Goal: Information Seeking & Learning: Learn about a topic

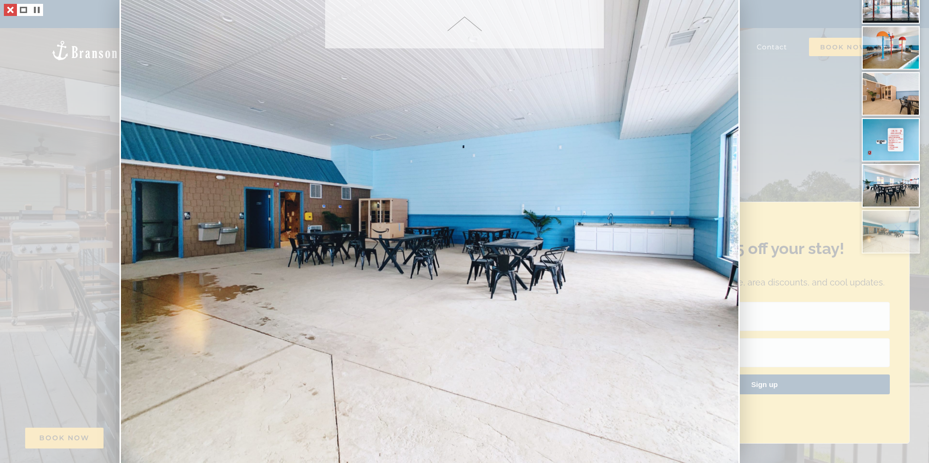
click at [12, 10] on link at bounding box center [10, 10] width 13 height 12
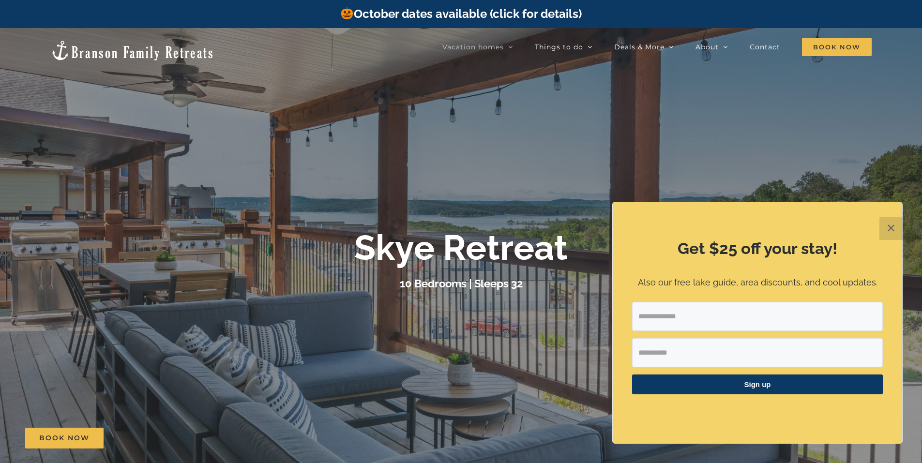
click at [891, 231] on button "✕" at bounding box center [890, 228] width 23 height 23
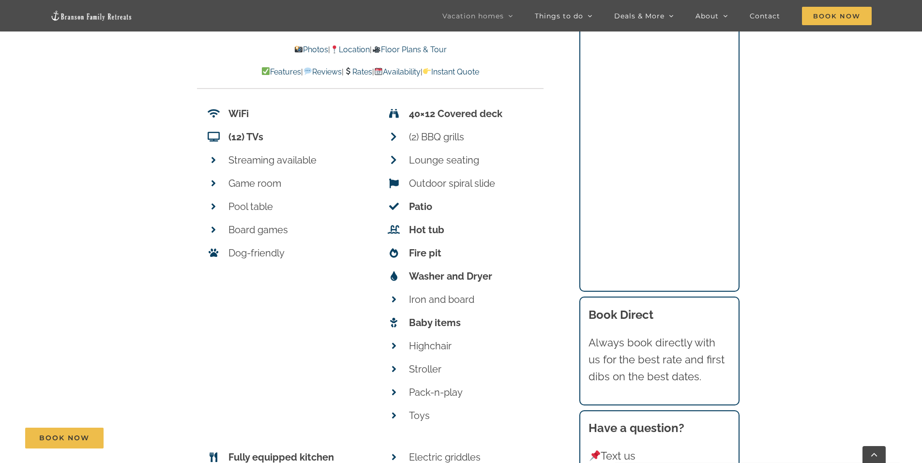
scroll to position [4824, 0]
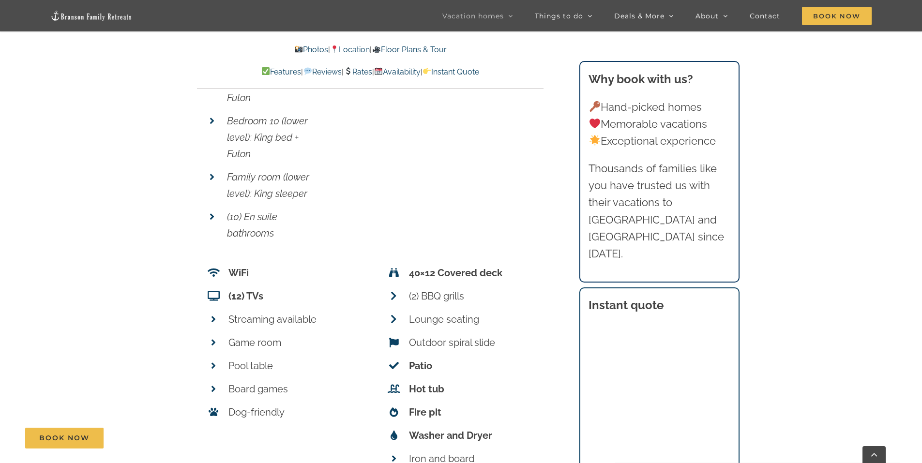
scroll to position [4292, 0]
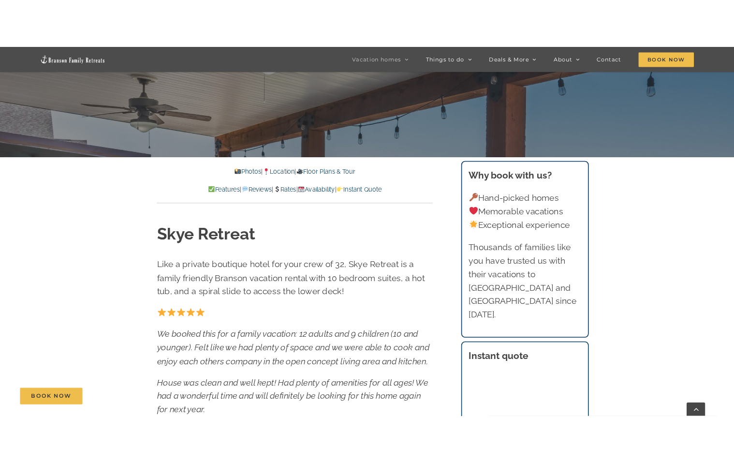
scroll to position [276, 0]
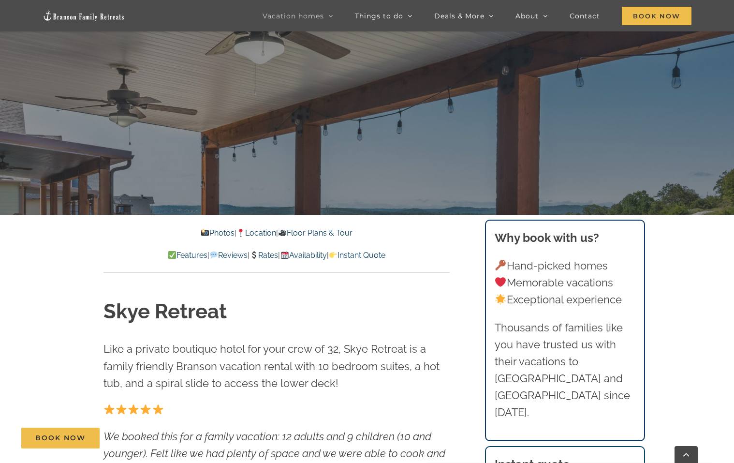
click at [205, 235] on link "Photos" at bounding box center [217, 232] width 34 height 9
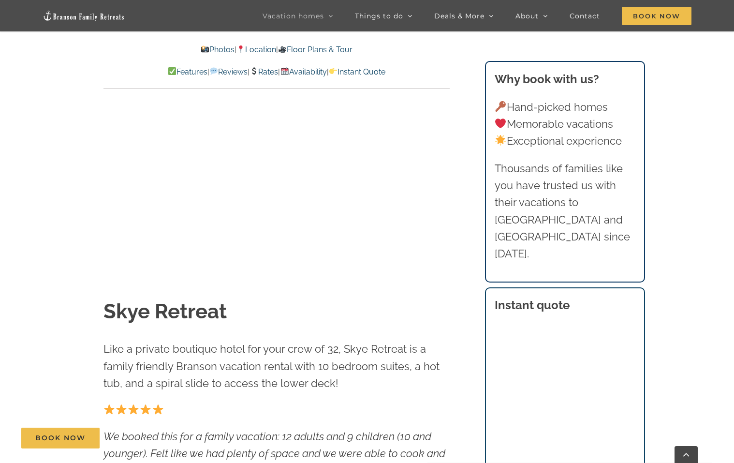
scroll to position [678, 0]
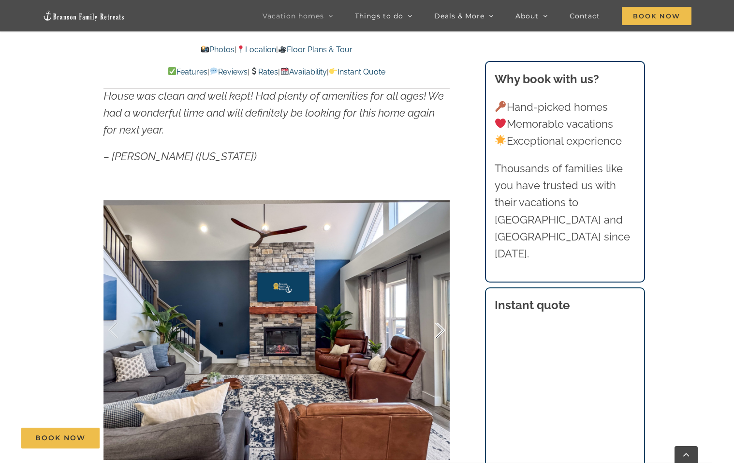
click at [442, 335] on div at bounding box center [430, 330] width 30 height 60
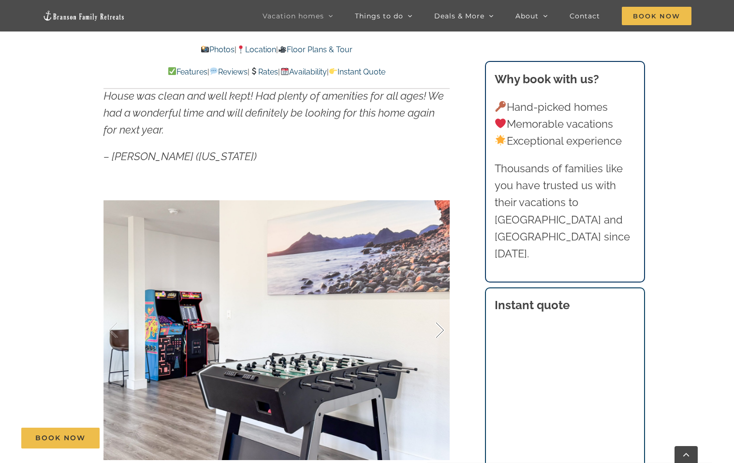
click at [442, 335] on div at bounding box center [430, 330] width 30 height 60
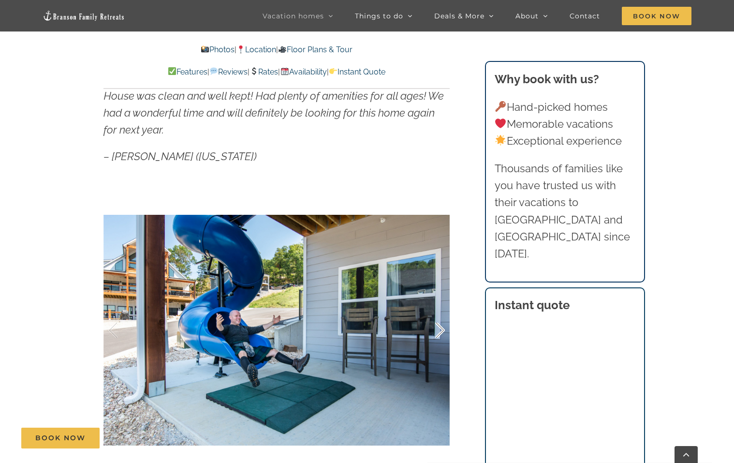
click at [441, 328] on div at bounding box center [430, 330] width 30 height 60
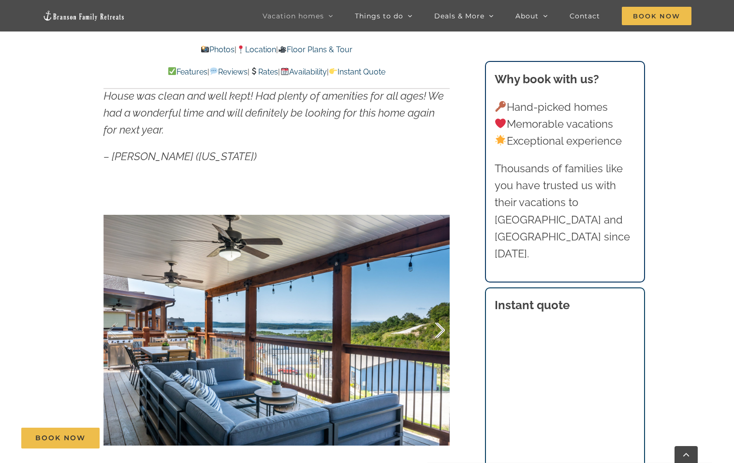
click at [441, 328] on div at bounding box center [430, 330] width 30 height 60
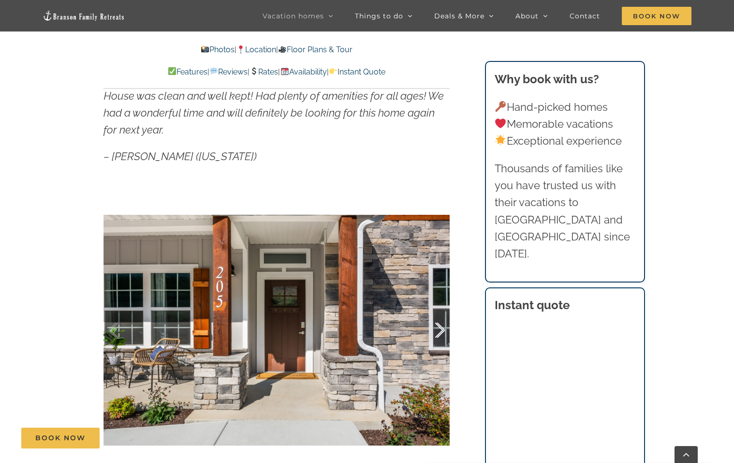
click at [441, 328] on div at bounding box center [430, 330] width 30 height 60
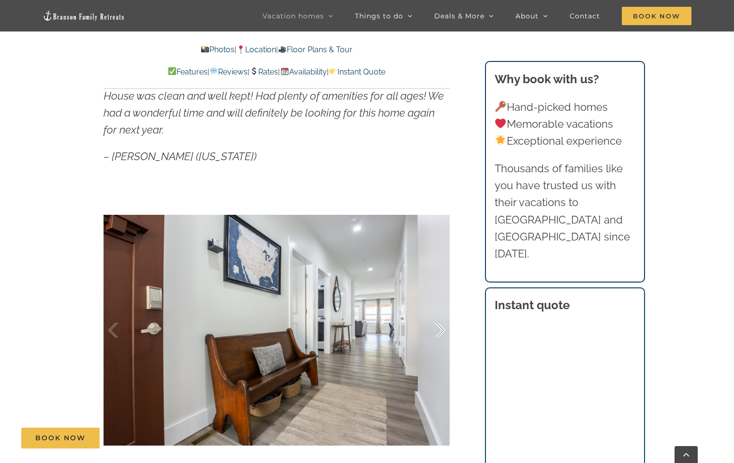
click at [441, 328] on div at bounding box center [430, 330] width 30 height 60
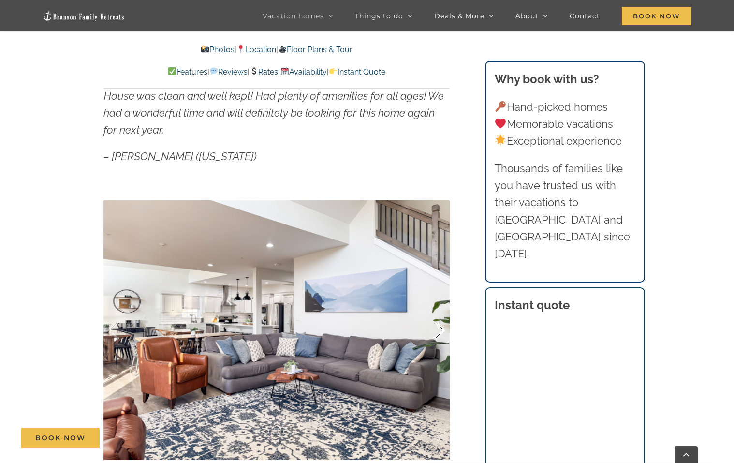
click at [441, 328] on div at bounding box center [430, 330] width 30 height 60
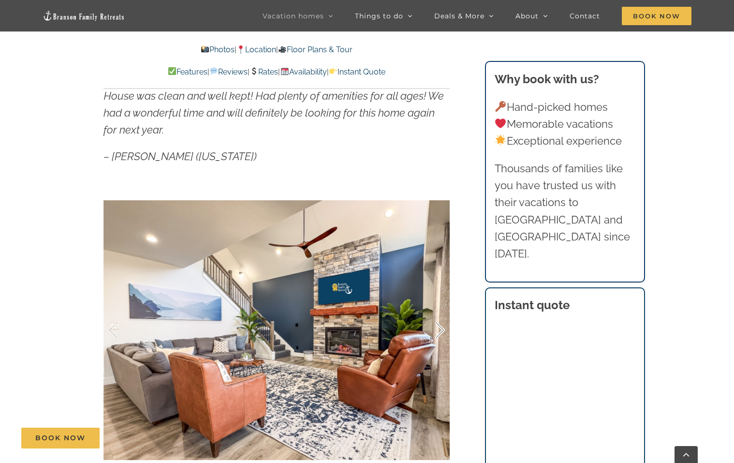
click at [441, 328] on div at bounding box center [430, 330] width 30 height 60
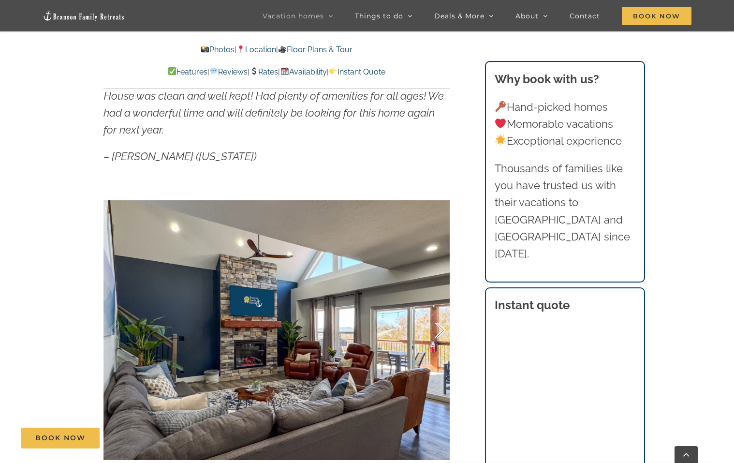
click at [441, 328] on div at bounding box center [430, 330] width 30 height 60
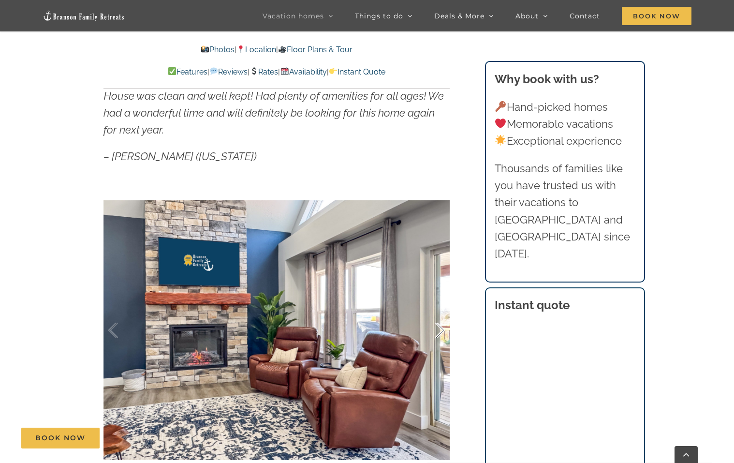
click at [441, 328] on div at bounding box center [430, 330] width 30 height 60
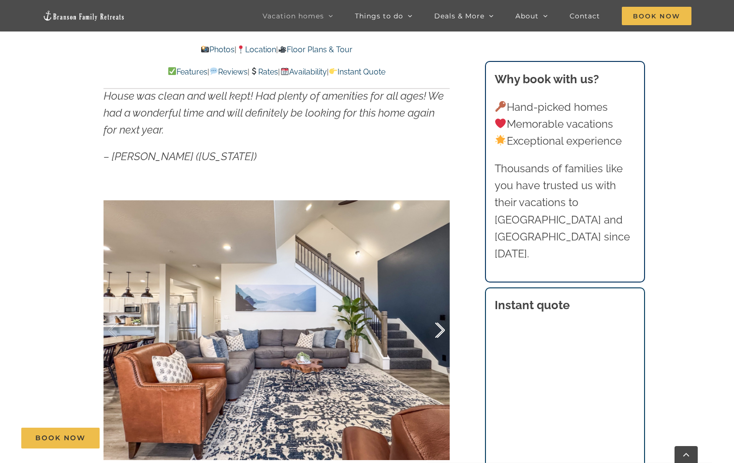
click at [441, 328] on div at bounding box center [430, 330] width 30 height 60
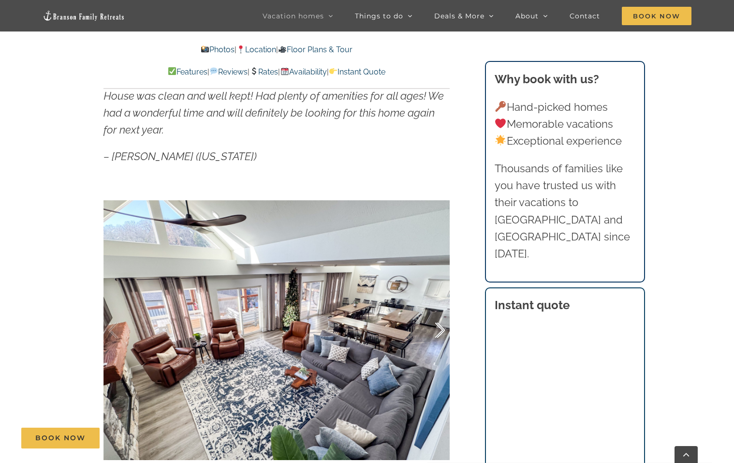
click at [441, 328] on div at bounding box center [430, 330] width 30 height 60
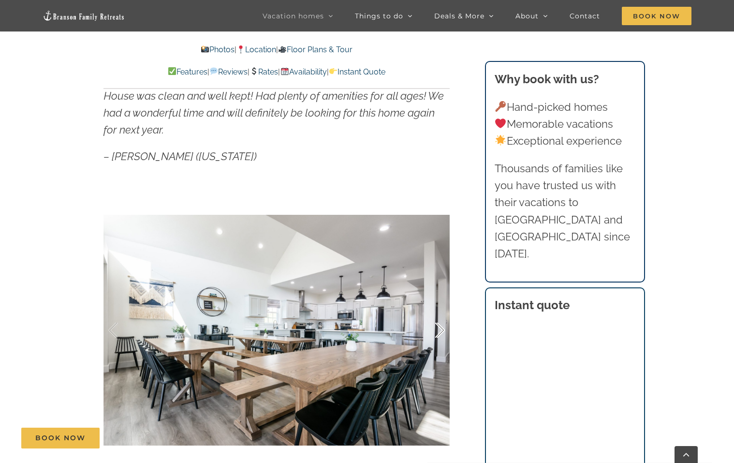
click at [441, 328] on div at bounding box center [430, 330] width 30 height 60
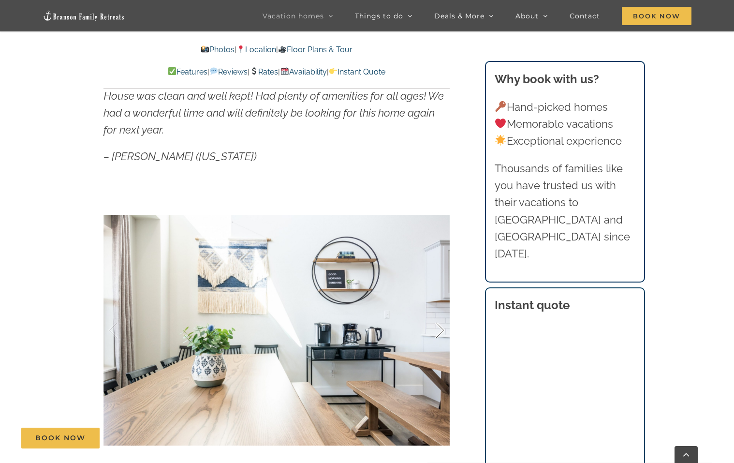
click at [441, 328] on div at bounding box center [430, 330] width 30 height 60
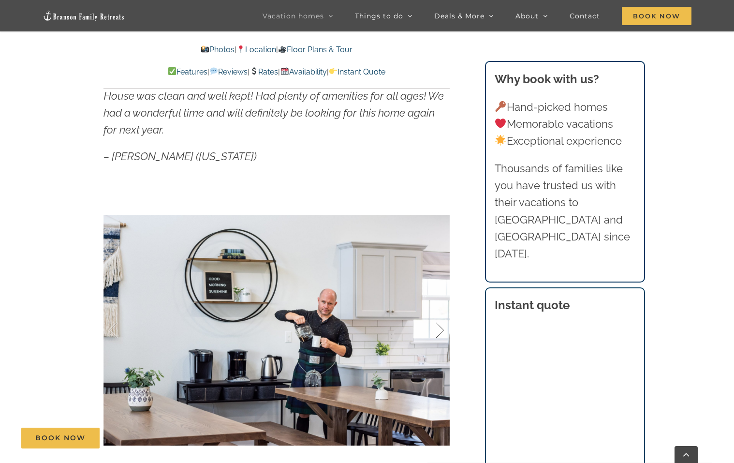
click at [441, 328] on div at bounding box center [430, 330] width 30 height 60
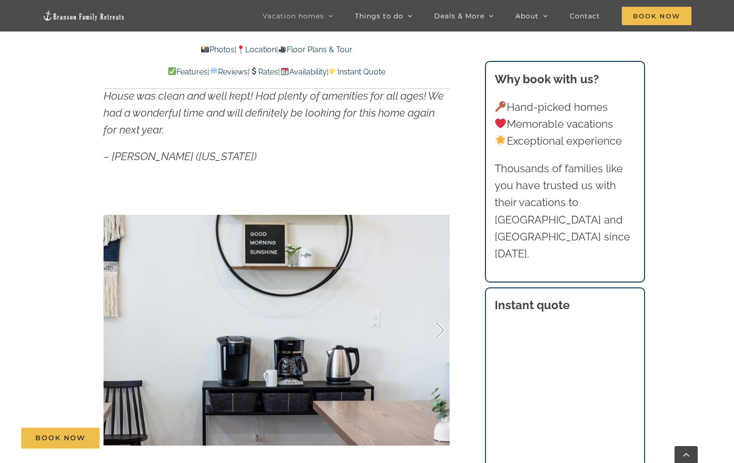
click at [441, 328] on div at bounding box center [430, 330] width 30 height 60
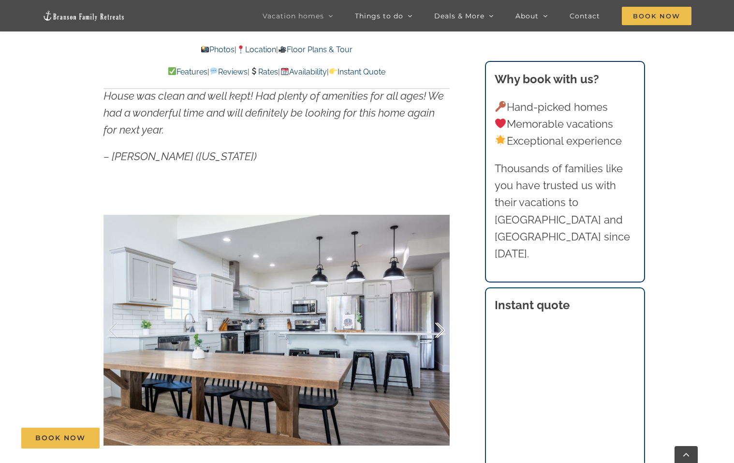
click at [441, 328] on div at bounding box center [430, 330] width 30 height 60
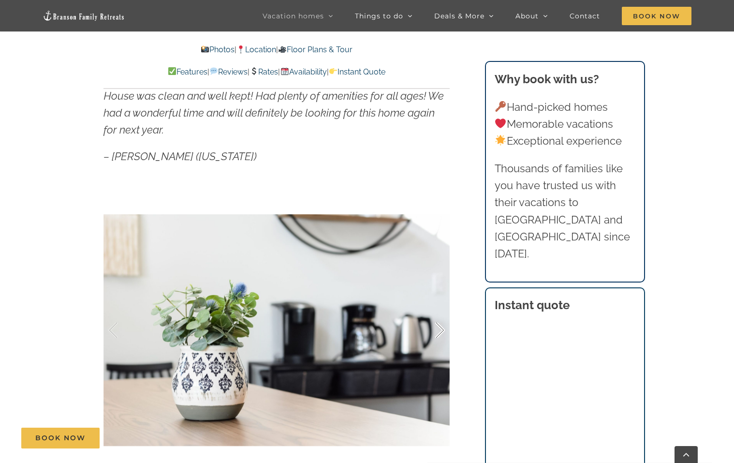
click at [441, 328] on div at bounding box center [430, 330] width 30 height 60
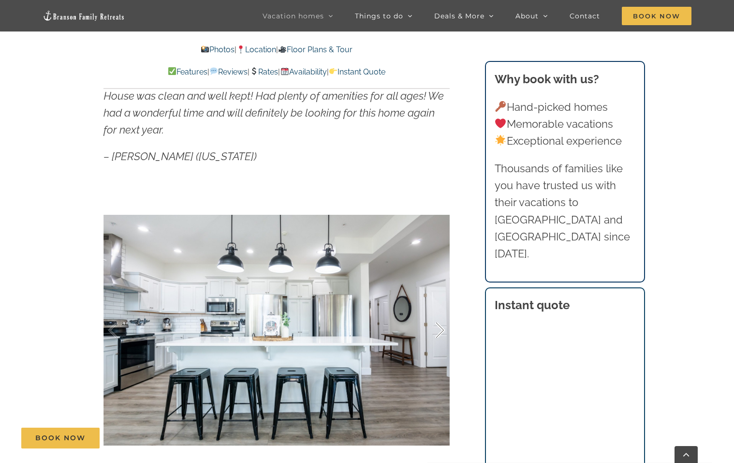
click at [441, 328] on div at bounding box center [430, 330] width 30 height 60
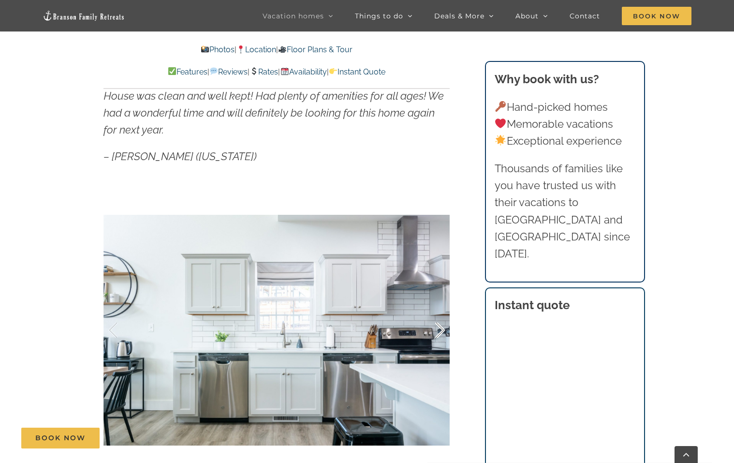
click at [441, 328] on div at bounding box center [430, 330] width 30 height 60
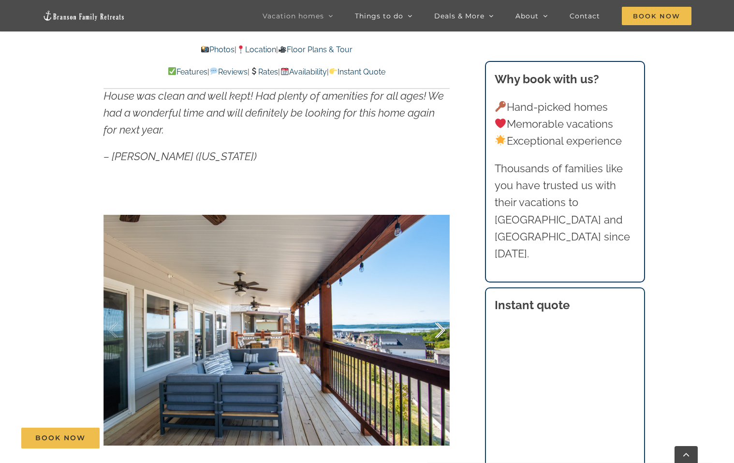
click at [441, 328] on div at bounding box center [430, 330] width 30 height 60
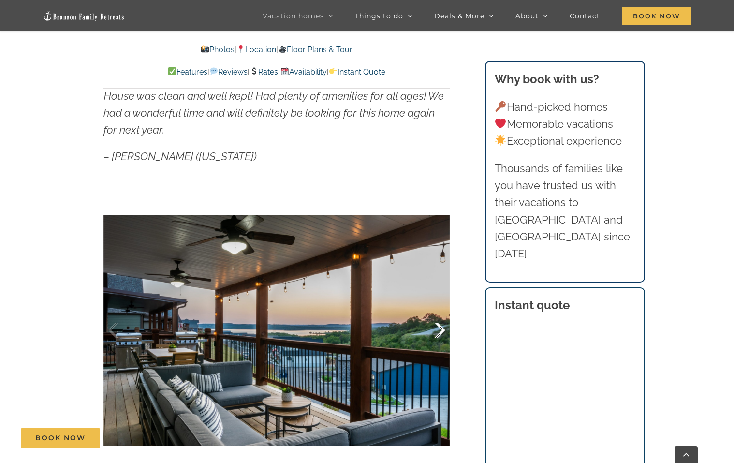
click at [441, 328] on div at bounding box center [430, 330] width 30 height 60
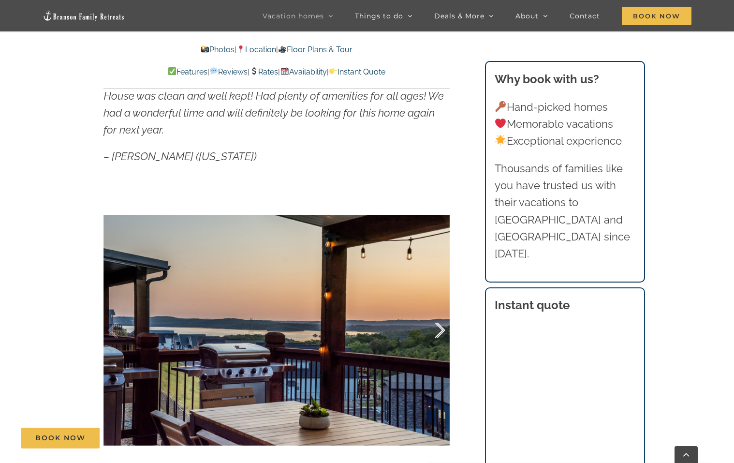
click at [441, 328] on div at bounding box center [430, 330] width 30 height 60
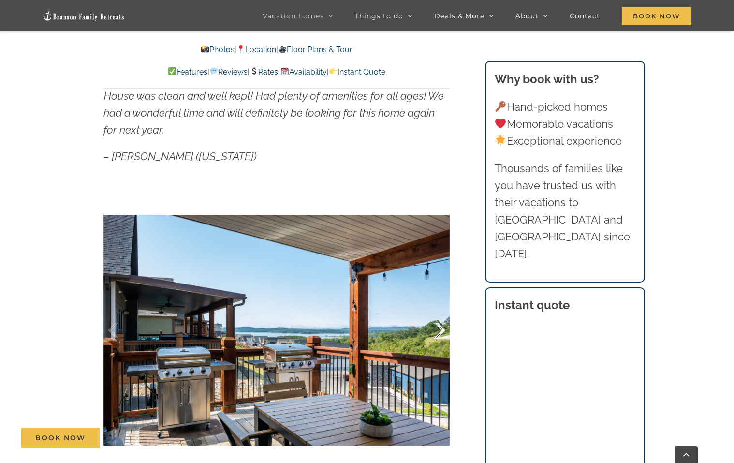
click at [441, 328] on div at bounding box center [430, 330] width 30 height 60
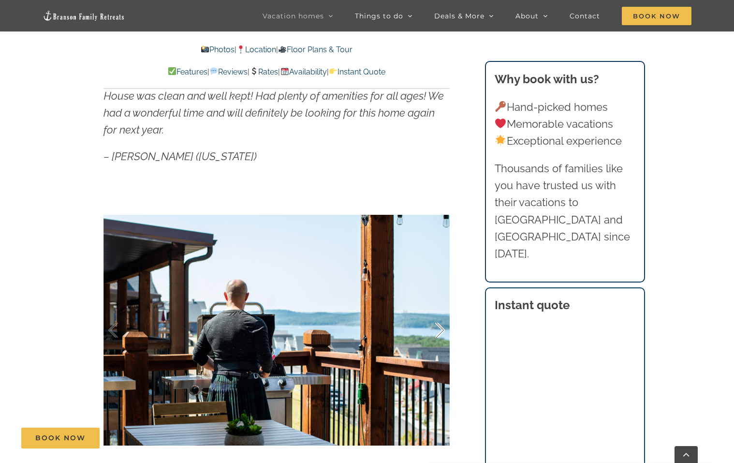
click at [441, 328] on div at bounding box center [430, 330] width 30 height 60
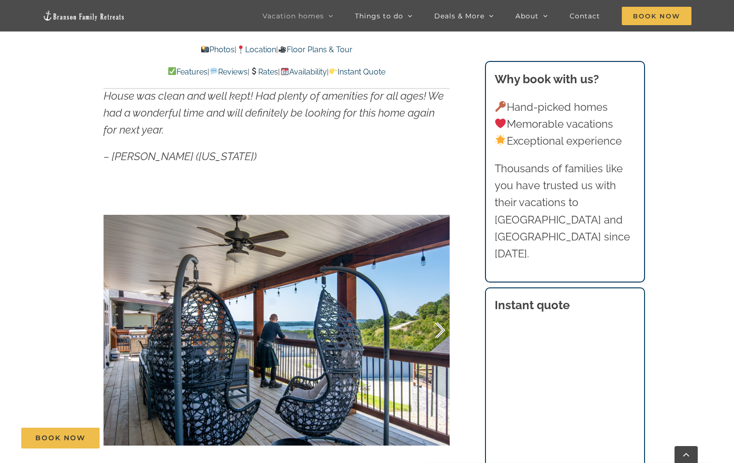
click at [441, 328] on div at bounding box center [430, 330] width 30 height 60
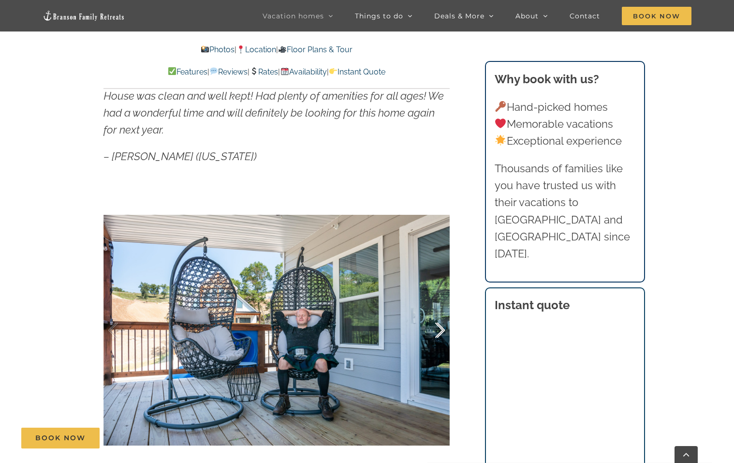
click at [441, 328] on div at bounding box center [430, 330] width 30 height 60
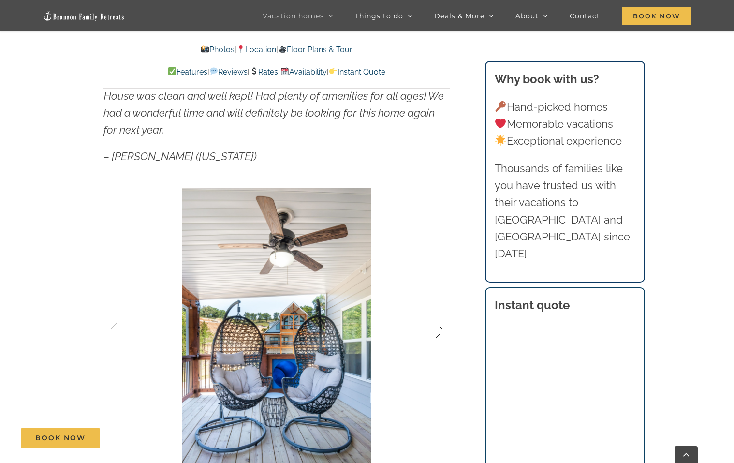
click at [441, 328] on div at bounding box center [430, 330] width 30 height 60
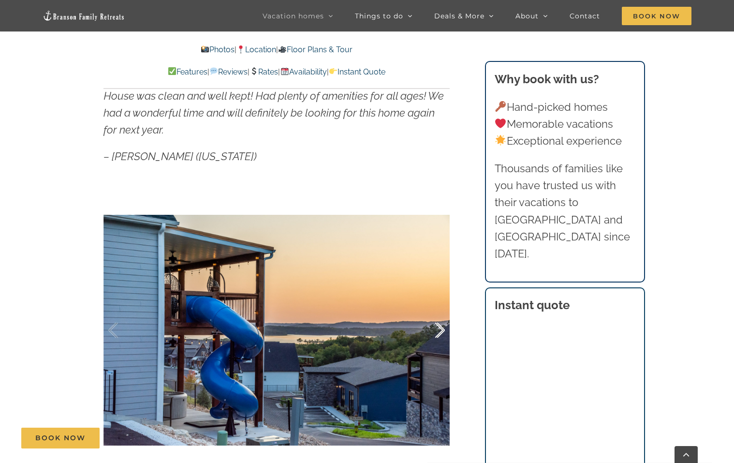
click at [441, 328] on div at bounding box center [430, 330] width 30 height 60
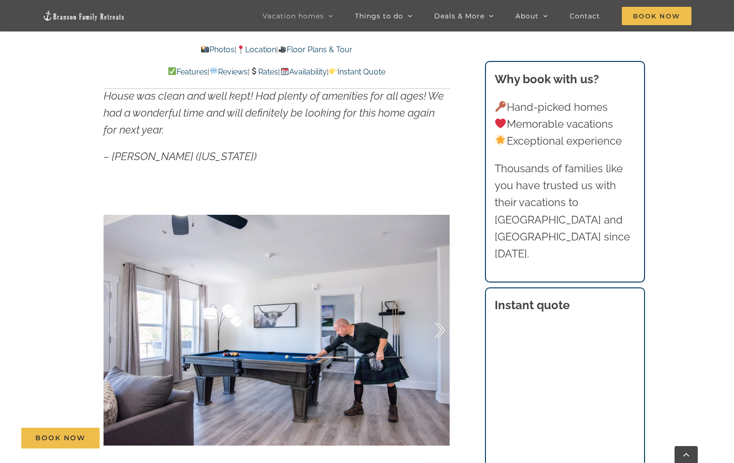
click at [441, 328] on div at bounding box center [430, 330] width 30 height 60
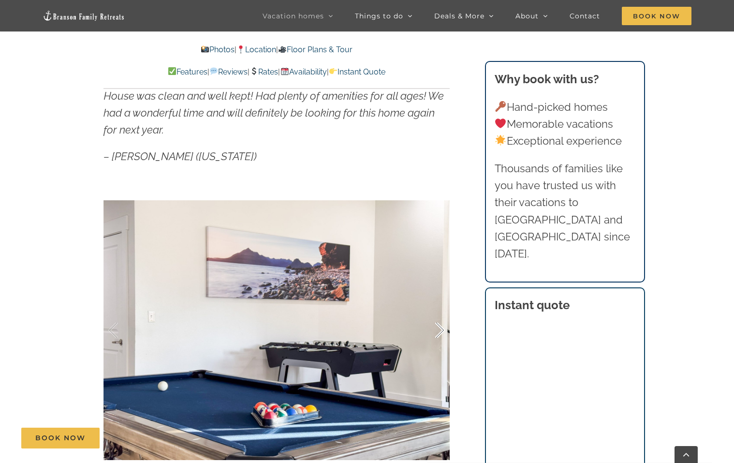
click at [441, 328] on div at bounding box center [430, 330] width 30 height 60
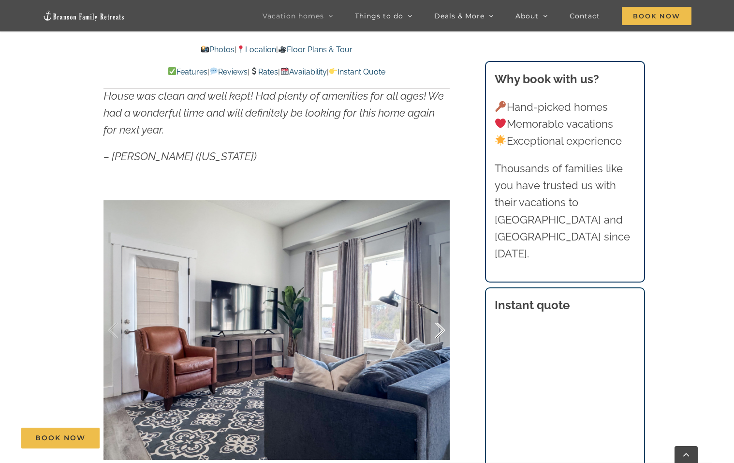
click at [441, 328] on div at bounding box center [430, 330] width 30 height 60
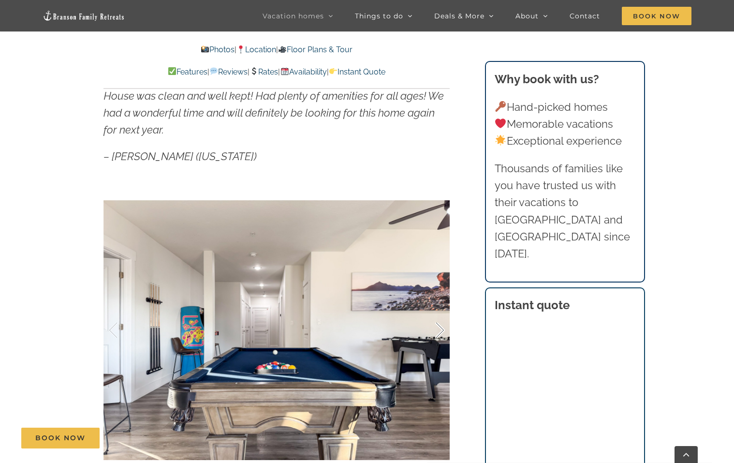
click at [441, 328] on div at bounding box center [430, 330] width 30 height 60
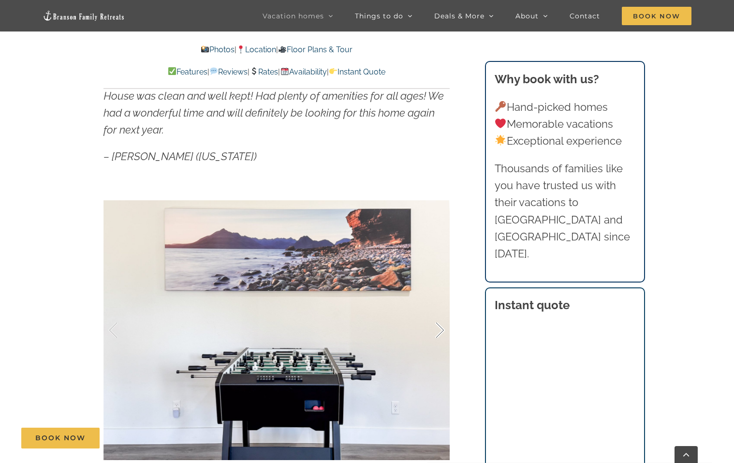
click at [441, 328] on div at bounding box center [430, 330] width 30 height 60
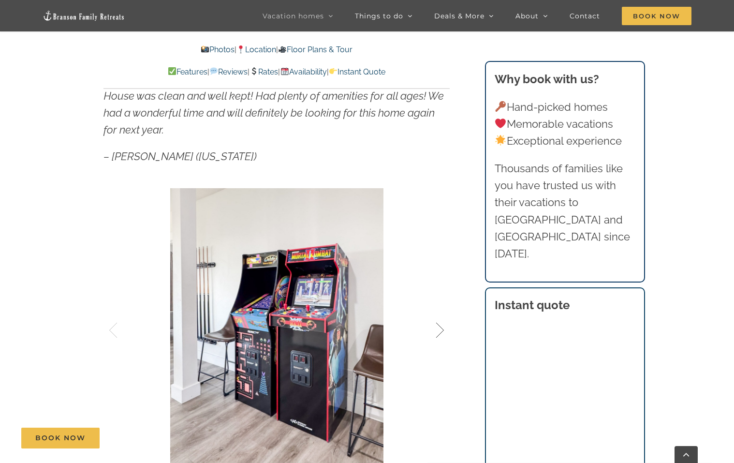
click at [441, 328] on div at bounding box center [430, 330] width 30 height 60
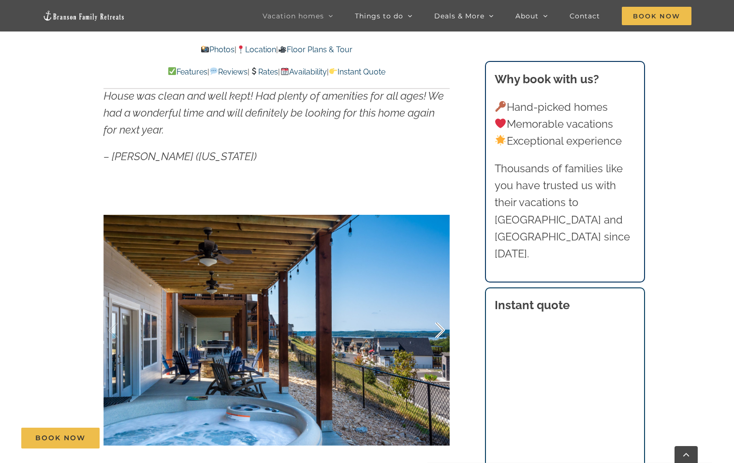
click at [441, 328] on div at bounding box center [430, 330] width 30 height 60
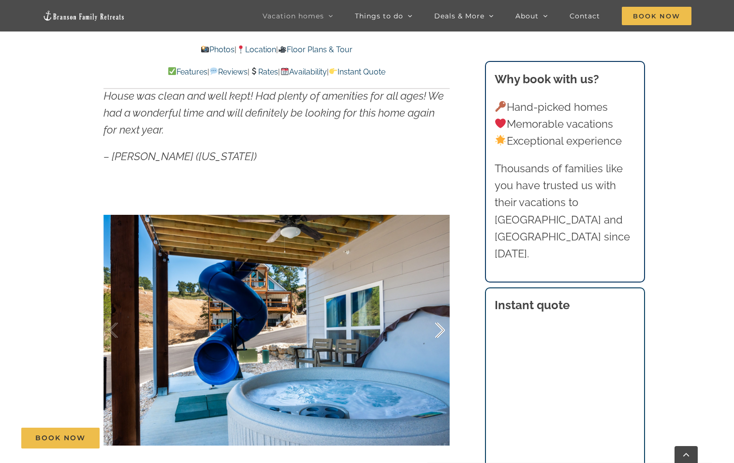
click at [441, 328] on div at bounding box center [430, 330] width 30 height 60
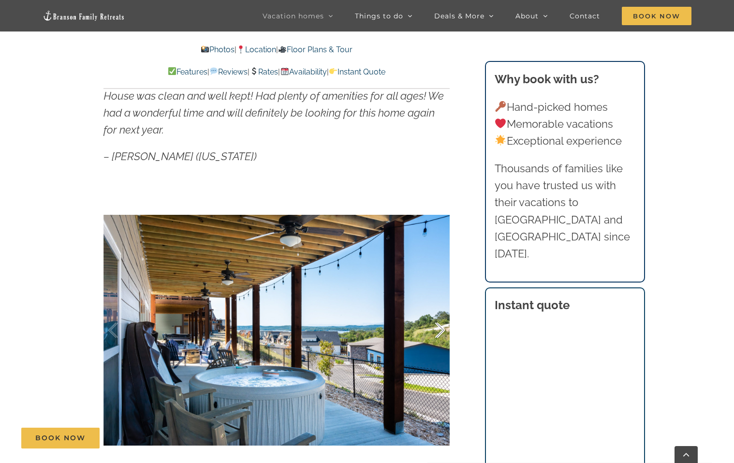
click at [441, 328] on div at bounding box center [430, 330] width 30 height 60
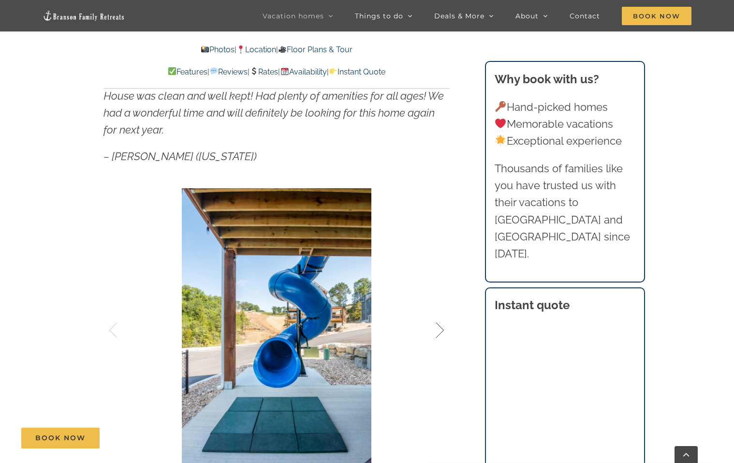
click at [441, 328] on div at bounding box center [430, 330] width 30 height 60
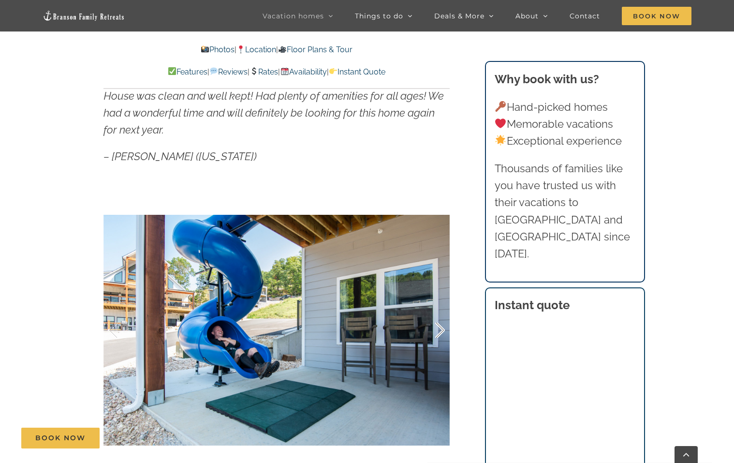
click at [441, 328] on div at bounding box center [430, 330] width 30 height 60
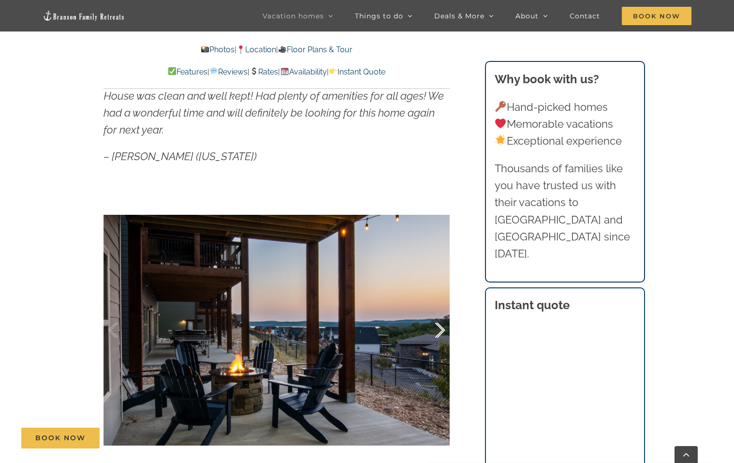
click at [441, 328] on div at bounding box center [430, 330] width 30 height 60
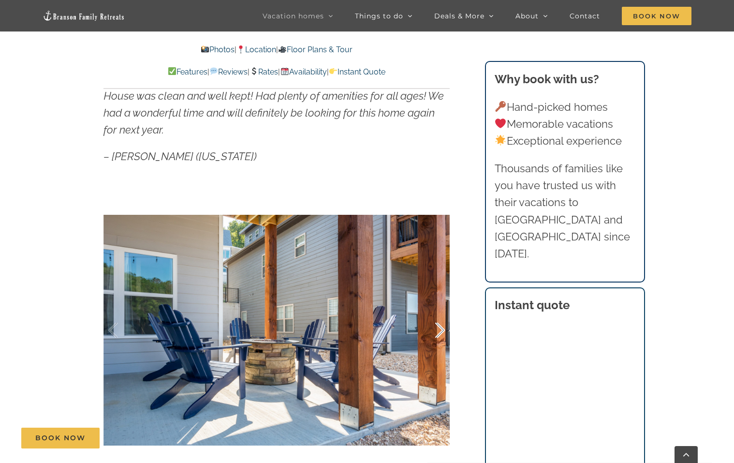
click at [441, 328] on div at bounding box center [430, 330] width 30 height 60
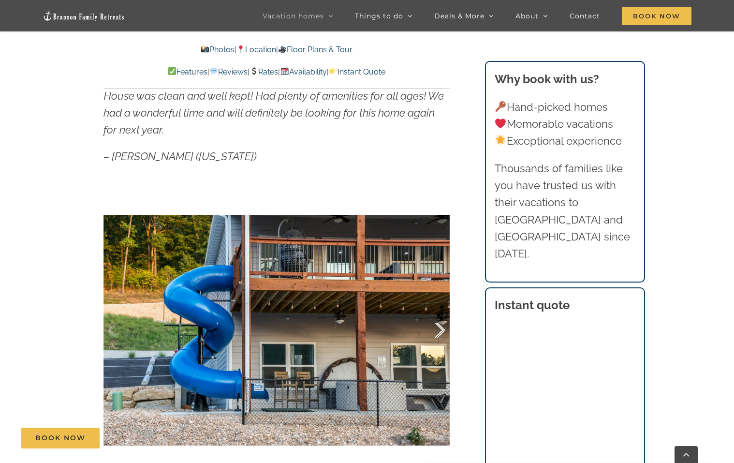
click at [441, 328] on div at bounding box center [430, 330] width 30 height 60
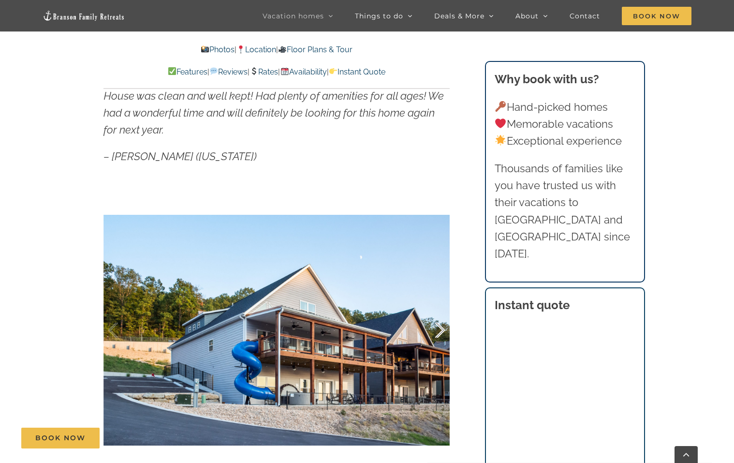
click at [441, 328] on div at bounding box center [430, 330] width 30 height 60
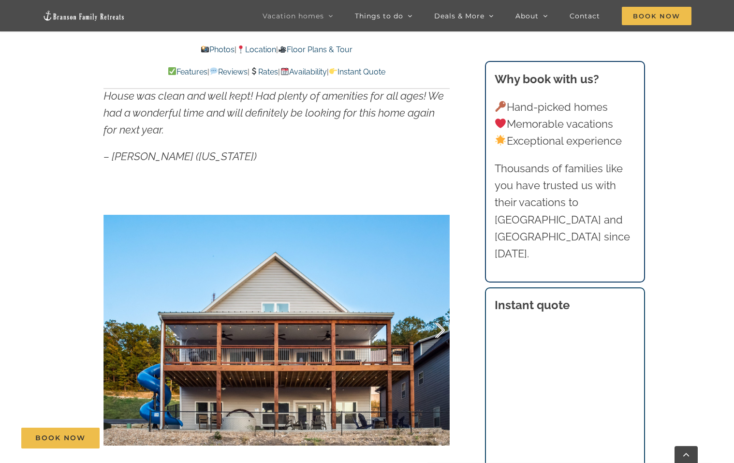
click at [441, 328] on div at bounding box center [430, 330] width 30 height 60
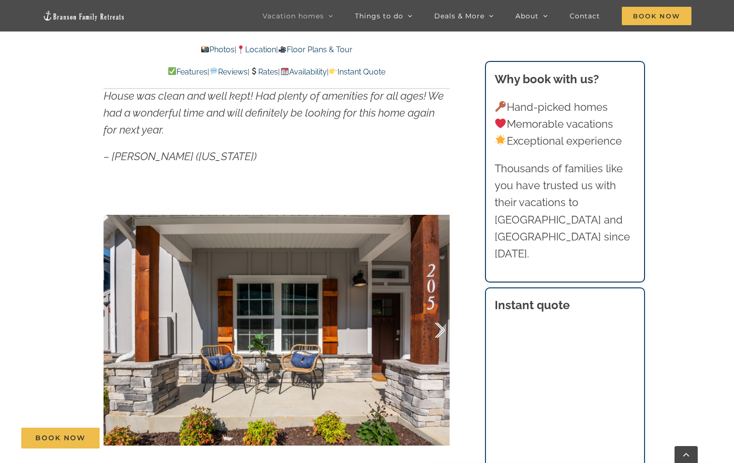
click at [441, 328] on div at bounding box center [430, 330] width 30 height 60
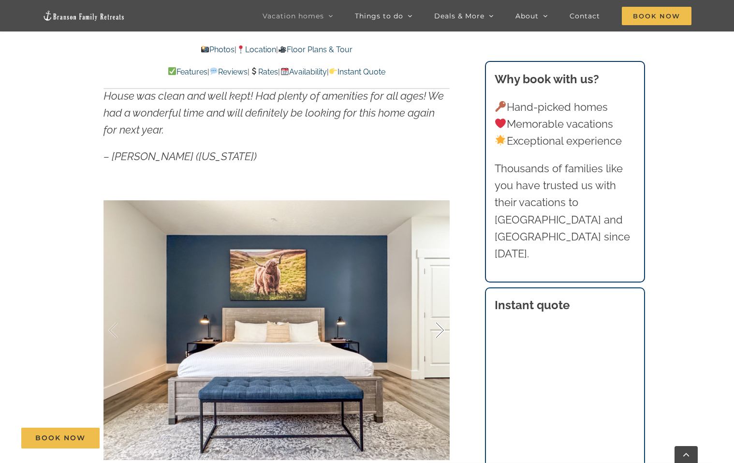
click at [441, 328] on div at bounding box center [430, 330] width 30 height 60
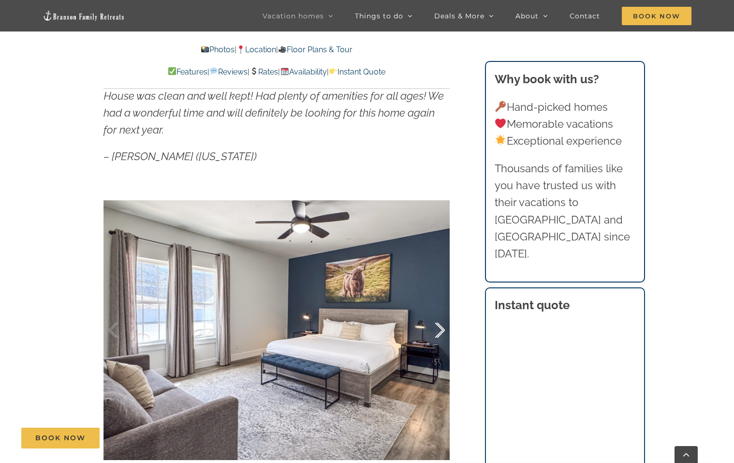
click at [441, 328] on div at bounding box center [430, 330] width 30 height 60
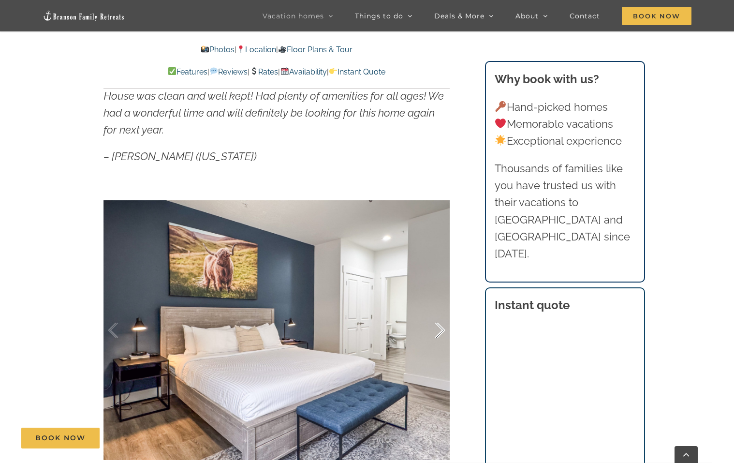
click at [441, 328] on div at bounding box center [430, 330] width 30 height 60
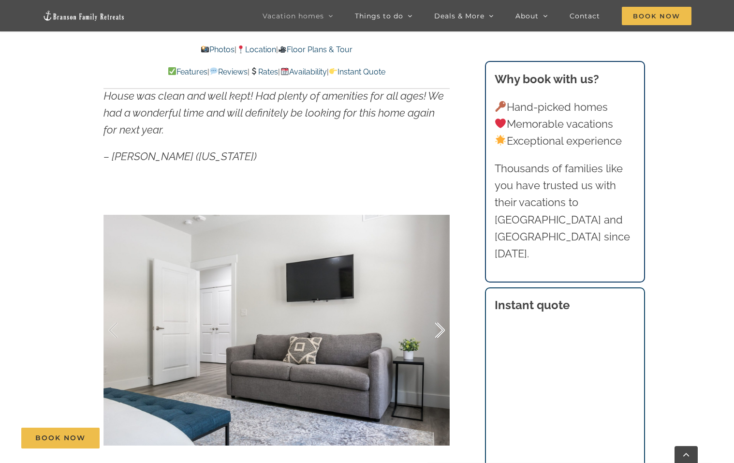
click at [441, 328] on div at bounding box center [430, 330] width 30 height 60
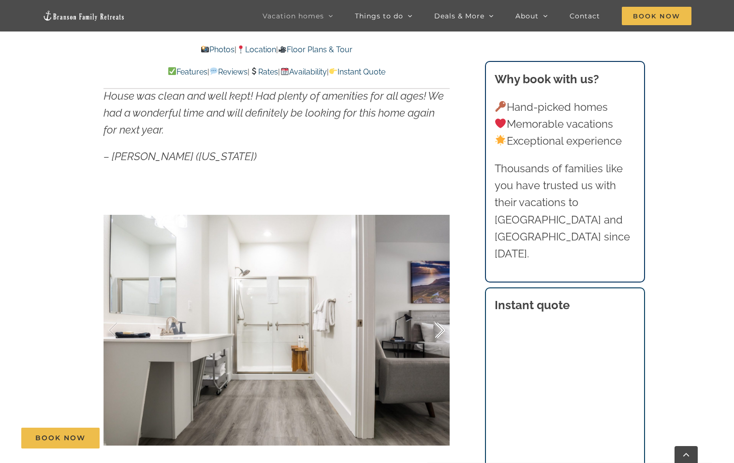
click at [441, 328] on div at bounding box center [430, 330] width 30 height 60
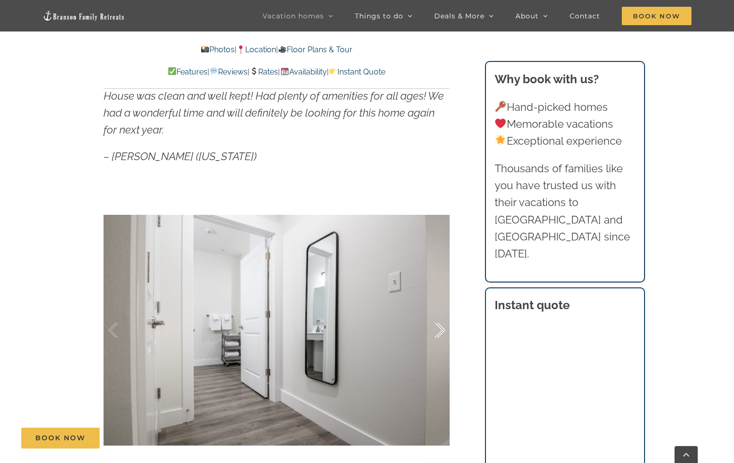
click at [441, 328] on div at bounding box center [430, 330] width 30 height 60
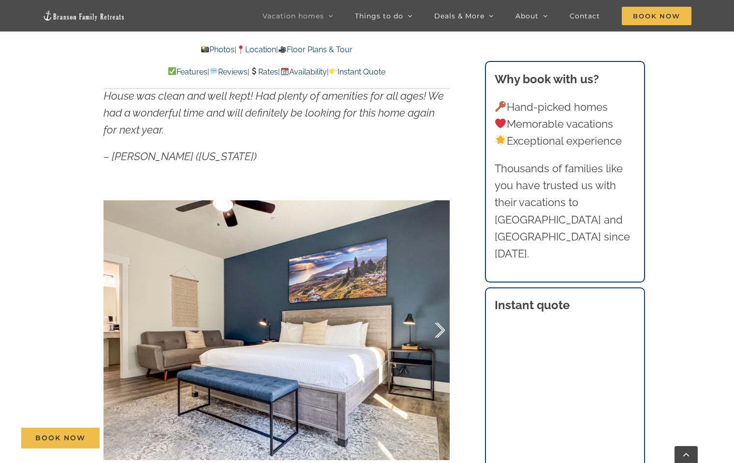
click at [441, 328] on div at bounding box center [430, 330] width 30 height 60
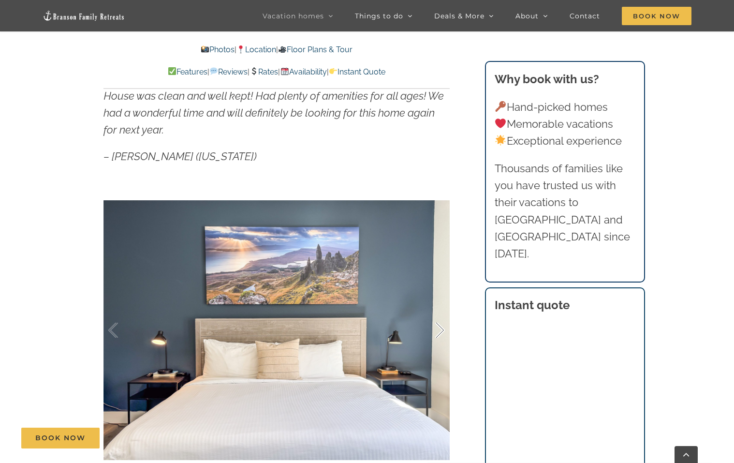
click at [441, 328] on div at bounding box center [430, 330] width 30 height 60
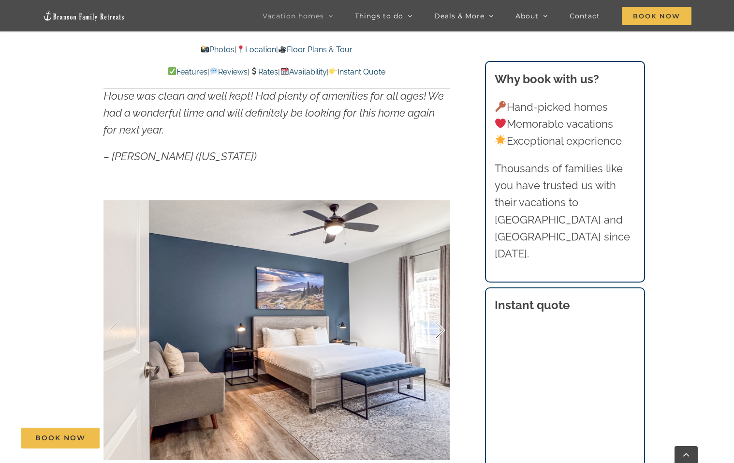
click at [441, 328] on div at bounding box center [430, 330] width 30 height 60
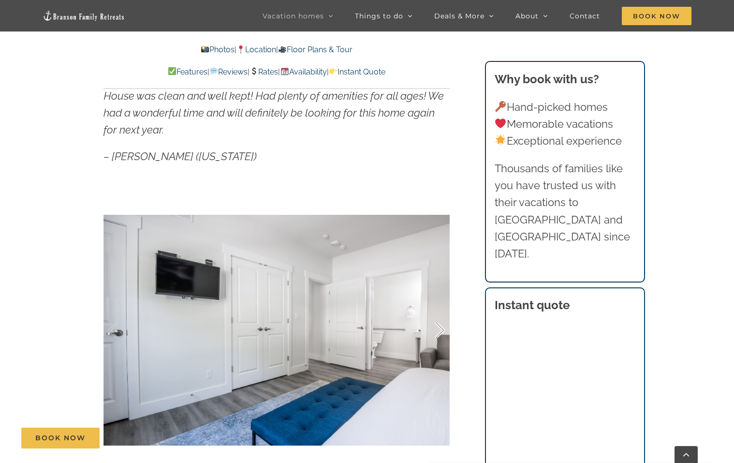
click at [441, 328] on div at bounding box center [430, 330] width 30 height 60
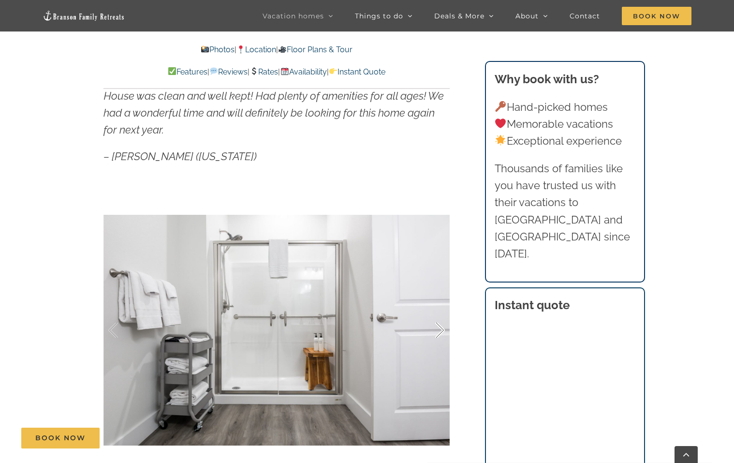
click at [441, 328] on div at bounding box center [430, 330] width 30 height 60
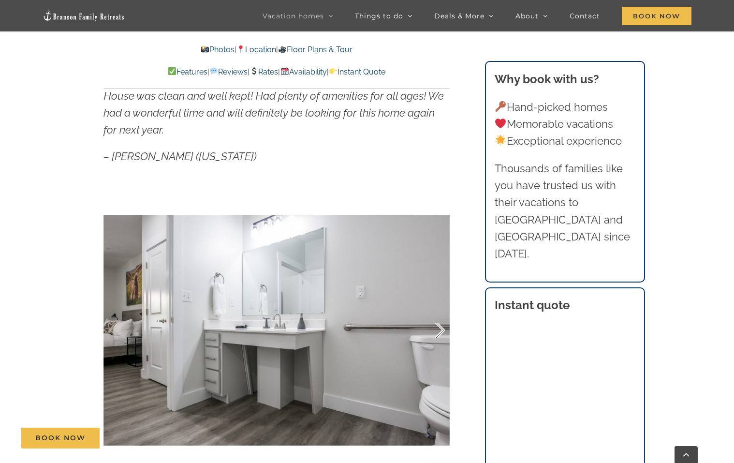
click at [441, 328] on div at bounding box center [430, 330] width 30 height 60
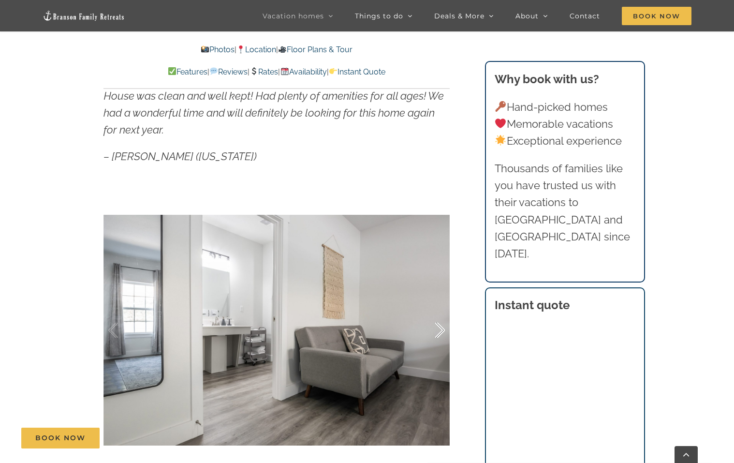
click at [441, 328] on div at bounding box center [430, 330] width 30 height 60
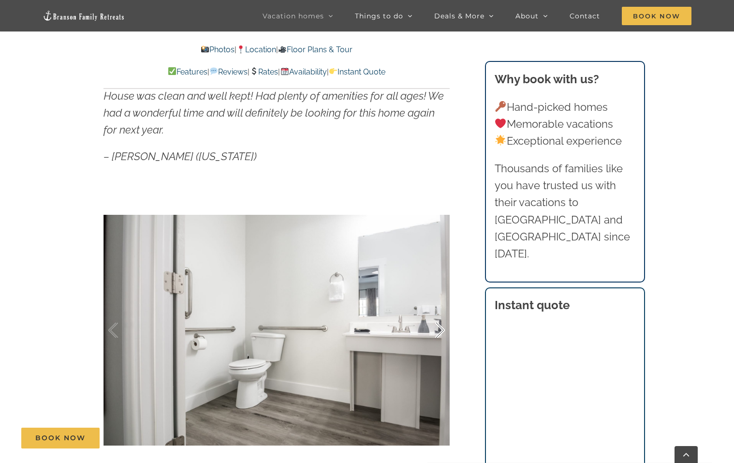
click at [441, 328] on div at bounding box center [430, 330] width 30 height 60
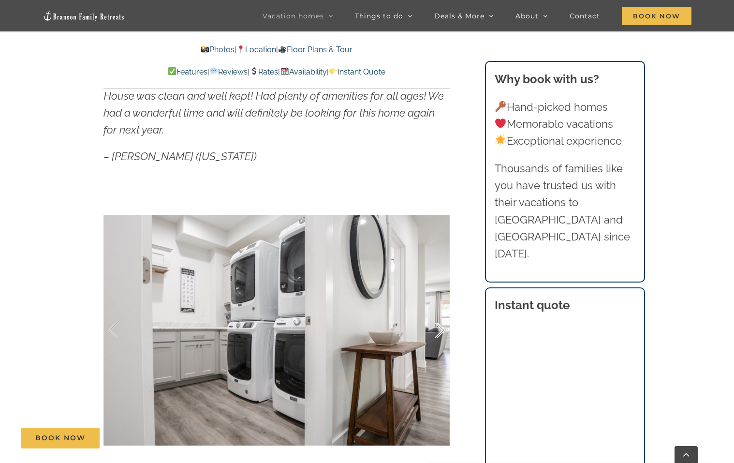
click at [441, 328] on div at bounding box center [430, 330] width 30 height 60
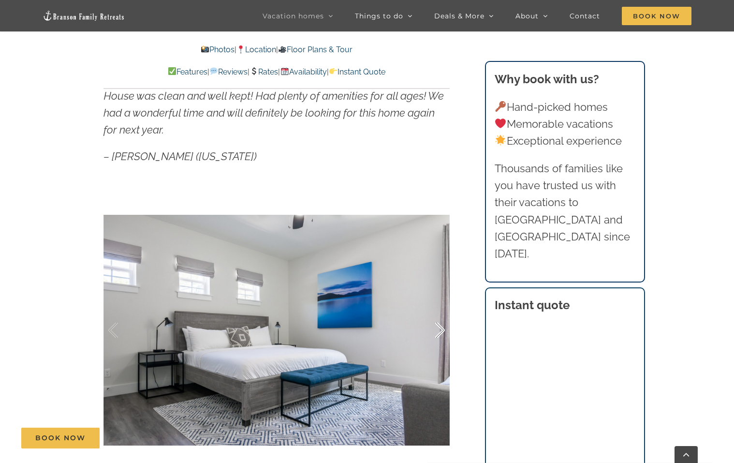
click at [441, 328] on div at bounding box center [430, 330] width 30 height 60
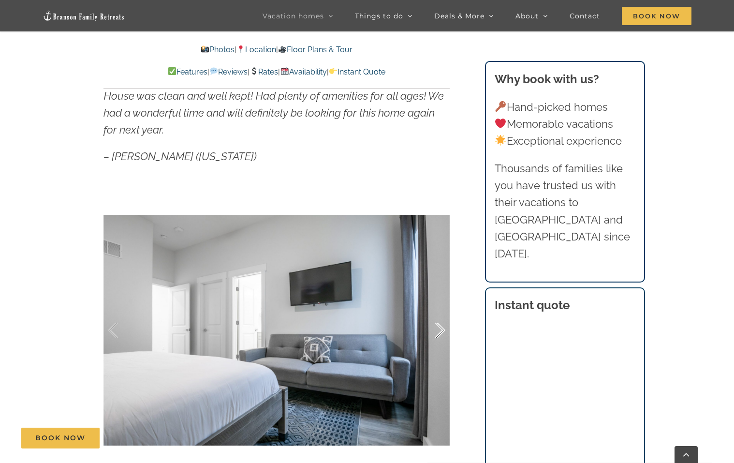
click at [441, 328] on div at bounding box center [430, 330] width 30 height 60
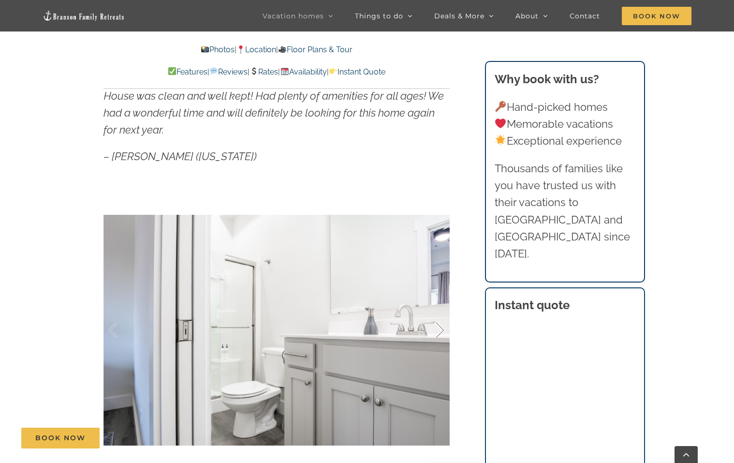
click at [441, 328] on div at bounding box center [430, 330] width 30 height 60
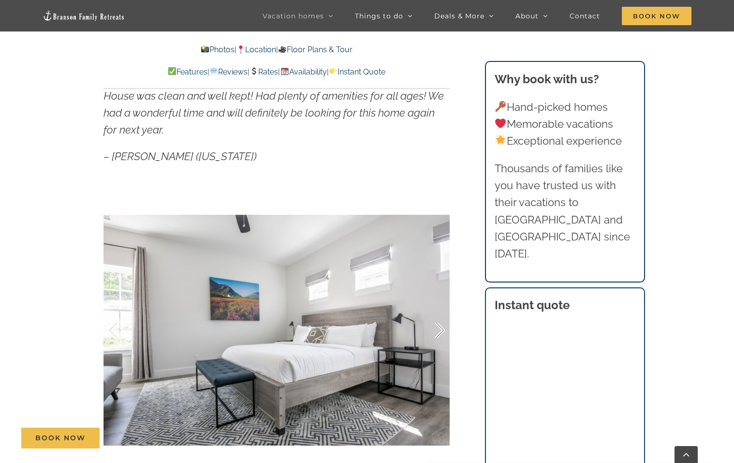
click at [441, 328] on div at bounding box center [430, 330] width 30 height 60
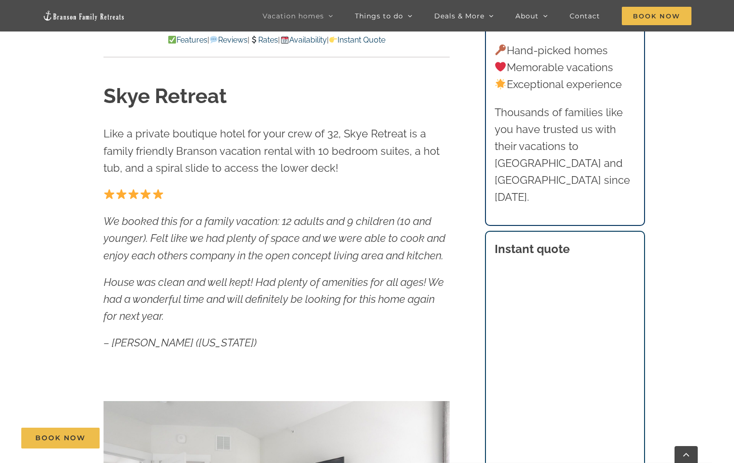
scroll to position [339, 0]
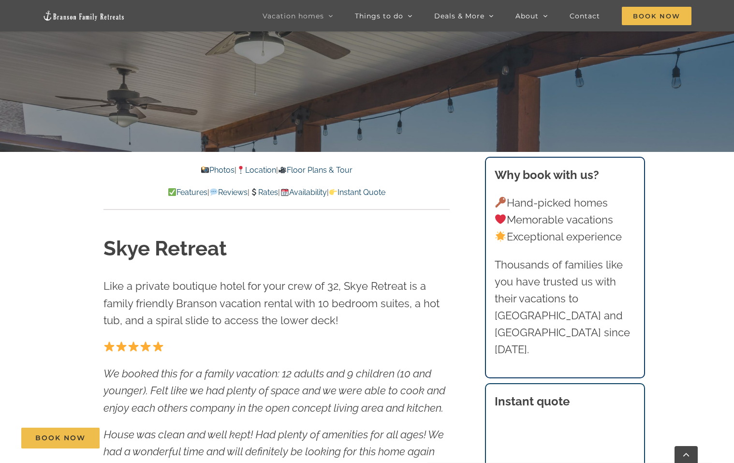
click at [258, 170] on link "Location" at bounding box center [257, 169] width 40 height 9
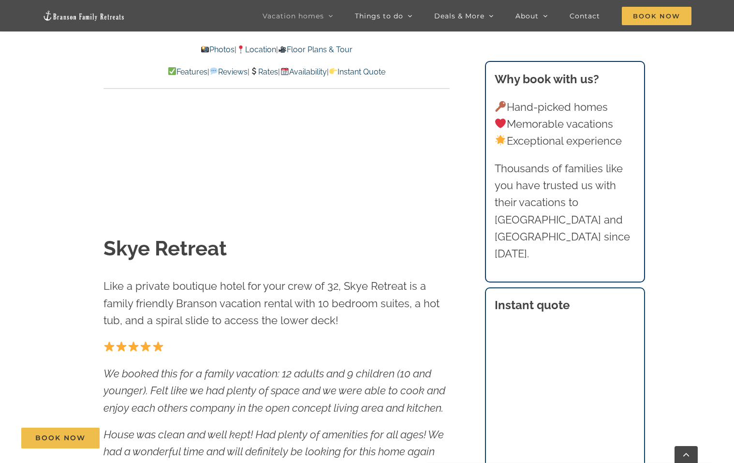
scroll to position [2302, 0]
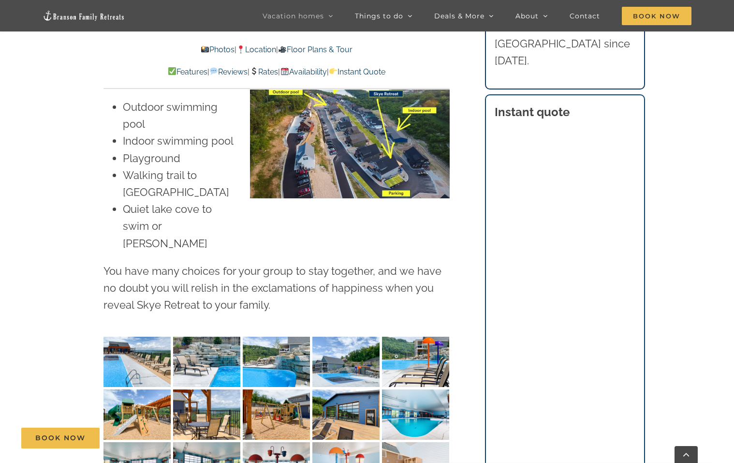
scroll to position [2495, 0]
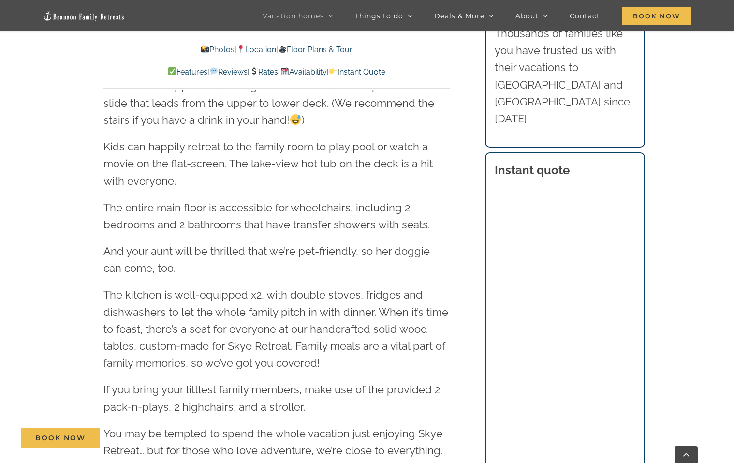
scroll to position [1527, 0]
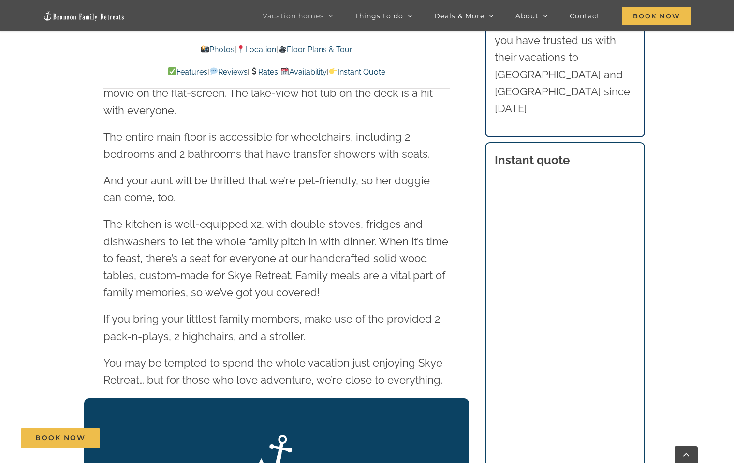
click at [168, 72] on link "Features" at bounding box center [188, 71] width 40 height 9
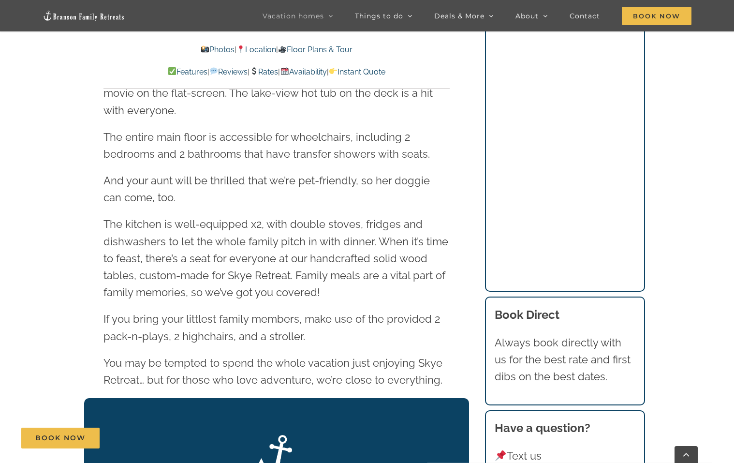
scroll to position [3808, 0]
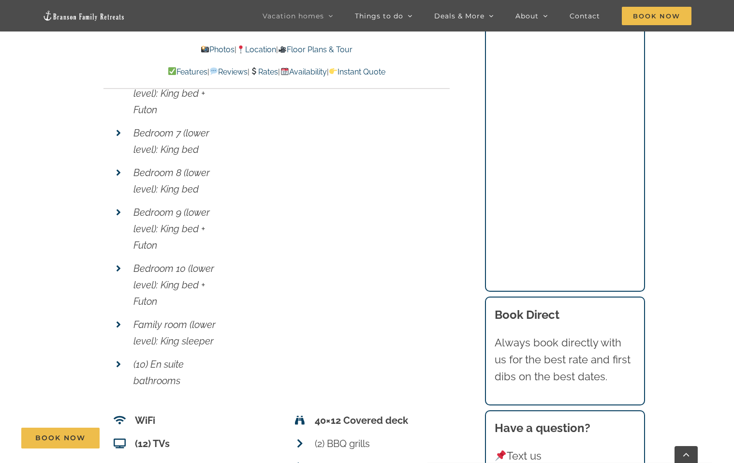
scroll to position [4292, 0]
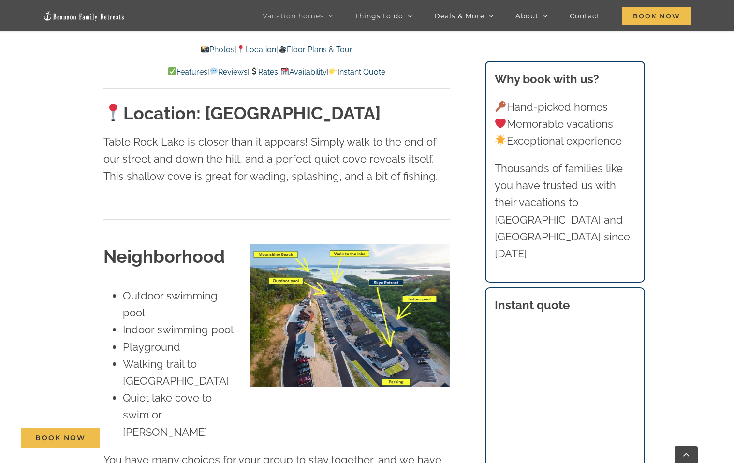
scroll to position [2066, 0]
